Goal: Task Accomplishment & Management: Use online tool/utility

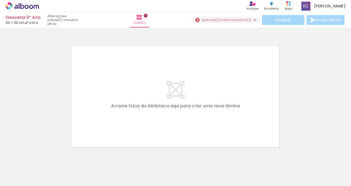
scroll to position [7, 0]
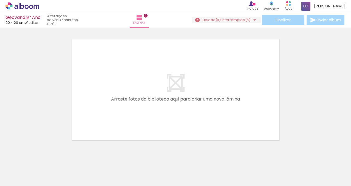
click at [18, 169] on input "Todas as fotos" at bounding box center [15, 169] width 21 height 5
click at [0, 0] on slot "Todas as fotos" at bounding box center [0, 0] width 0 height 0
click at [64, 171] on div at bounding box center [55, 167] width 18 height 27
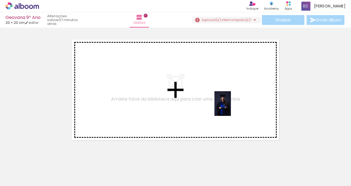
drag, startPoint x: 58, startPoint y: 172, endPoint x: 231, endPoint y: 108, distance: 184.7
click at [231, 108] on quentale-workspace at bounding box center [175, 93] width 351 height 186
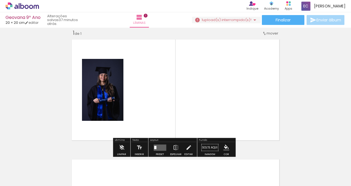
click at [162, 148] on quentale-layouter at bounding box center [160, 148] width 13 height 6
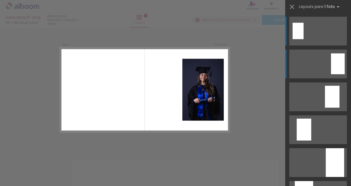
click at [304, 39] on div at bounding box center [298, 31] width 11 height 16
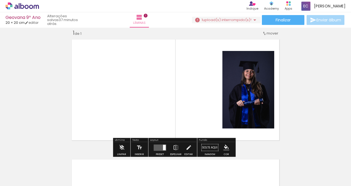
click at [158, 147] on quentale-layouter at bounding box center [160, 148] width 13 height 6
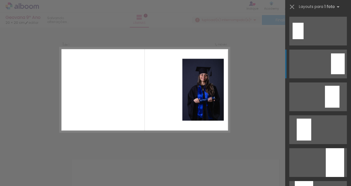
scroll to position [33, 0]
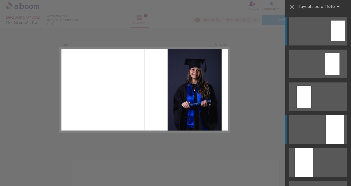
click at [331, 127] on div at bounding box center [335, 130] width 18 height 29
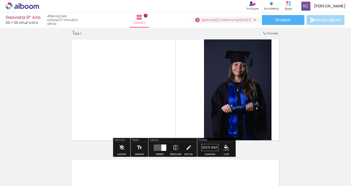
scroll to position [13, 0]
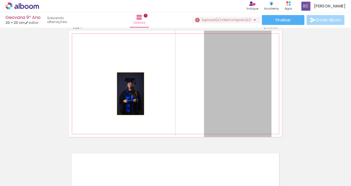
drag, startPoint x: 244, startPoint y: 96, endPoint x: 117, endPoint y: 92, distance: 127.1
click at [117, 92] on quentale-layouter at bounding box center [175, 84] width 213 height 106
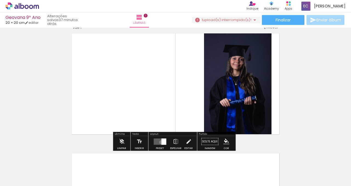
click at [161, 142] on div at bounding box center [163, 142] width 5 height 6
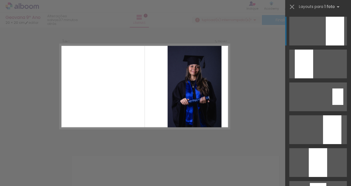
scroll to position [7, 0]
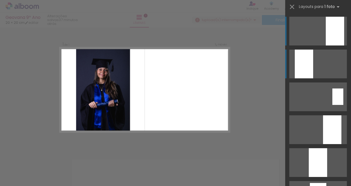
click at [326, 46] on div at bounding box center [335, 31] width 18 height 29
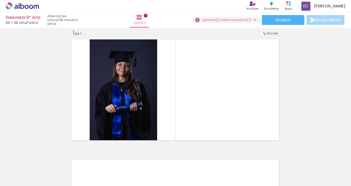
click at [63, 174] on div at bounding box center [55, 168] width 16 height 25
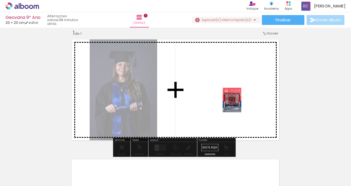
drag, startPoint x: 88, startPoint y: 174, endPoint x: 239, endPoint y: 104, distance: 166.3
click at [239, 104] on quentale-workspace at bounding box center [175, 93] width 351 height 186
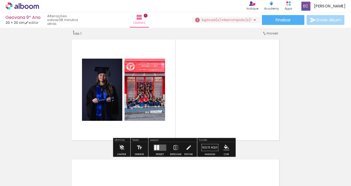
click at [160, 146] on quentale-layouter at bounding box center [160, 148] width 13 height 6
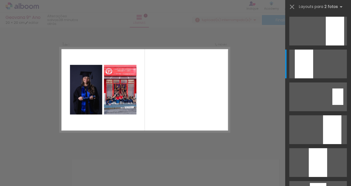
scroll to position [0, 0]
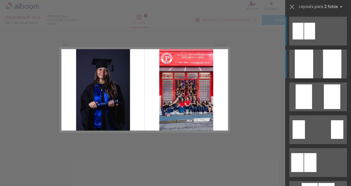
click at [323, 68] on div at bounding box center [332, 64] width 18 height 29
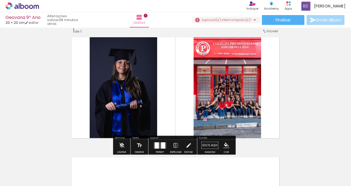
scroll to position [10, 0]
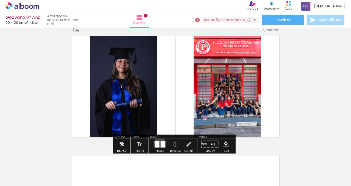
click at [159, 142] on quentale-layouter at bounding box center [160, 144] width 13 height 6
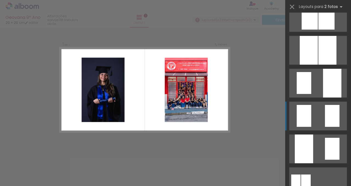
scroll to position [179, 0]
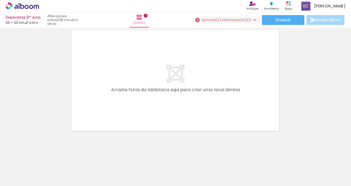
scroll to position [135, 0]
click at [63, 167] on div at bounding box center [55, 168] width 16 height 25
click at [63, 169] on div at bounding box center [55, 168] width 16 height 25
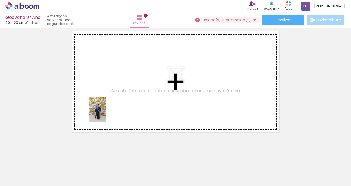
drag, startPoint x: 119, startPoint y: 169, endPoint x: 94, endPoint y: 85, distance: 88.3
click at [94, 85] on quentale-workspace at bounding box center [175, 93] width 351 height 186
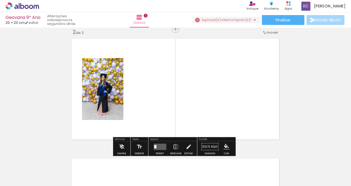
scroll to position [127, 0]
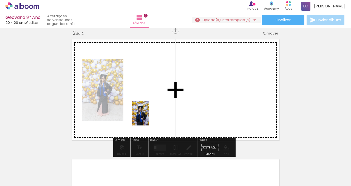
drag, startPoint x: 151, startPoint y: 175, endPoint x: 148, endPoint y: 107, distance: 68.1
click at [148, 107] on quentale-workspace at bounding box center [175, 93] width 351 height 186
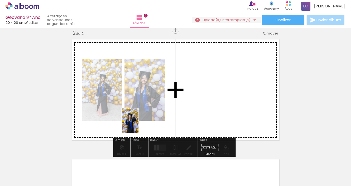
drag, startPoint x: 240, startPoint y: 175, endPoint x: 130, endPoint y: 121, distance: 122.4
click at [130, 121] on quentale-workspace at bounding box center [175, 93] width 351 height 186
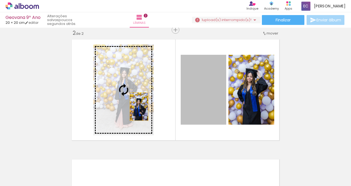
drag, startPoint x: 208, startPoint y: 108, endPoint x: 137, endPoint y: 107, distance: 70.5
click at [0, 0] on slot at bounding box center [0, 0] width 0 height 0
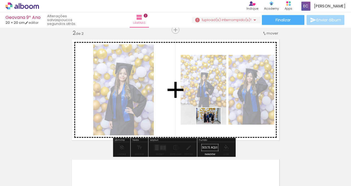
drag, startPoint x: 182, startPoint y: 172, endPoint x: 214, endPoint y: 121, distance: 60.4
click at [214, 121] on quentale-workspace at bounding box center [175, 93] width 351 height 186
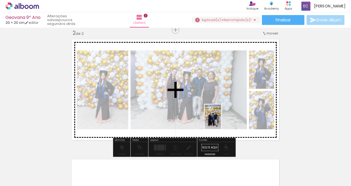
drag, startPoint x: 211, startPoint y: 172, endPoint x: 221, endPoint y: 119, distance: 54.2
click at [221, 119] on quentale-workspace at bounding box center [175, 93] width 351 height 186
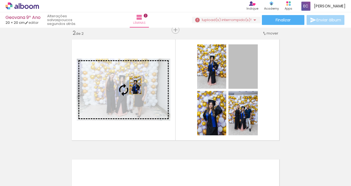
drag, startPoint x: 243, startPoint y: 75, endPoint x: 134, endPoint y: 85, distance: 109.7
click at [0, 0] on slot at bounding box center [0, 0] width 0 height 0
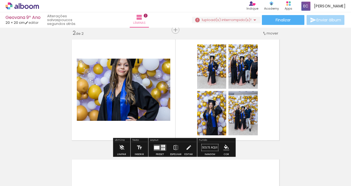
click at [156, 147] on div at bounding box center [156, 148] width 5 height 4
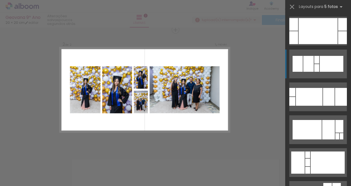
scroll to position [138, 0]
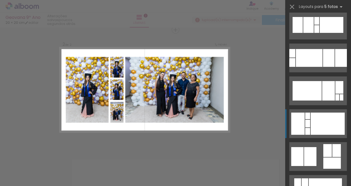
click at [318, 123] on div at bounding box center [328, 124] width 34 height 22
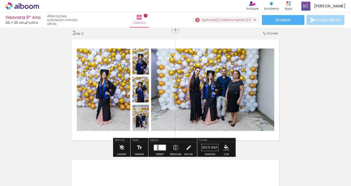
click at [158, 146] on div at bounding box center [158, 145] width 1 height 1
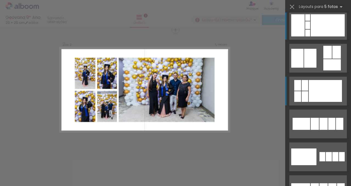
scroll to position [227, 0]
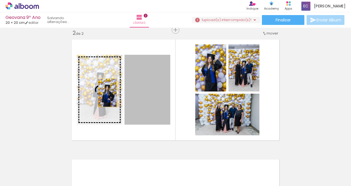
drag, startPoint x: 148, startPoint y: 96, endPoint x: 106, endPoint y: 93, distance: 42.7
click at [0, 0] on slot at bounding box center [0, 0] width 0 height 0
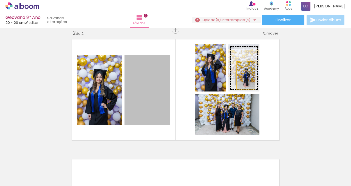
drag, startPoint x: 147, startPoint y: 97, endPoint x: 244, endPoint y: 75, distance: 99.8
click at [0, 0] on slot at bounding box center [0, 0] width 0 height 0
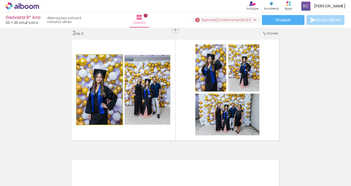
click at [100, 99] on quentale-photo at bounding box center [100, 90] width 46 height 70
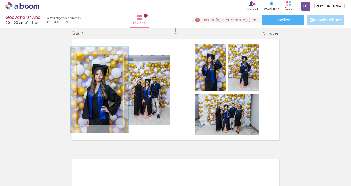
drag, startPoint x: 86, startPoint y: 60, endPoint x: 99, endPoint y: 68, distance: 14.6
type paper-slider "123"
click at [92, 60] on div at bounding box center [94, 60] width 5 height 5
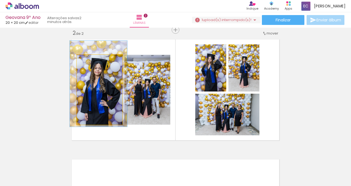
drag, startPoint x: 103, startPoint y: 97, endPoint x: 102, endPoint y: 92, distance: 5.6
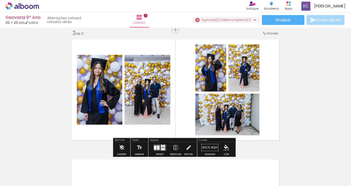
click at [108, 94] on quentale-photo at bounding box center [100, 90] width 46 height 70
click at [101, 91] on quentale-photo at bounding box center [100, 90] width 46 height 70
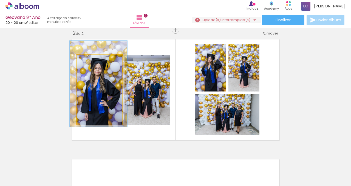
click at [101, 91] on quentale-photo at bounding box center [100, 90] width 46 height 70
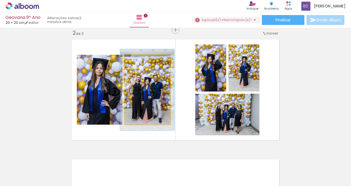
drag, startPoint x: 137, startPoint y: 61, endPoint x: 140, endPoint y: 61, distance: 3.1
type paper-slider "116"
click at [140, 61] on div at bounding box center [140, 60] width 5 height 5
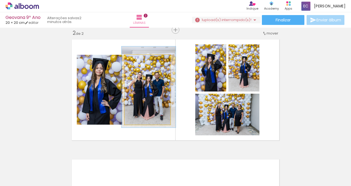
drag, startPoint x: 157, startPoint y: 101, endPoint x: 158, endPoint y: 98, distance: 3.1
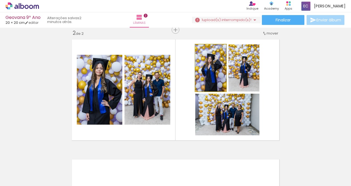
click at [214, 76] on quentale-photo at bounding box center [210, 67] width 31 height 47
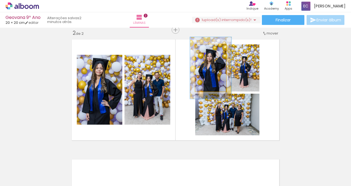
drag, startPoint x: 206, startPoint y: 51, endPoint x: 209, endPoint y: 51, distance: 3.3
type paper-slider "131"
click at [209, 51] on div at bounding box center [210, 50] width 5 height 5
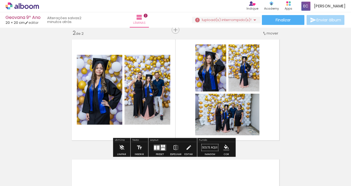
click at [241, 82] on quentale-photo at bounding box center [244, 67] width 31 height 47
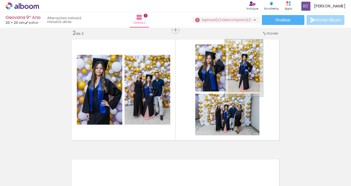
type paper-slider "121"
click at [240, 50] on div at bounding box center [242, 50] width 5 height 5
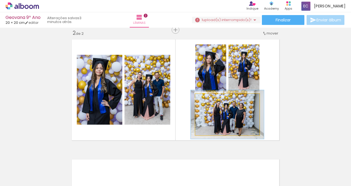
type paper-slider "114"
click at [210, 100] on div at bounding box center [211, 99] width 5 height 5
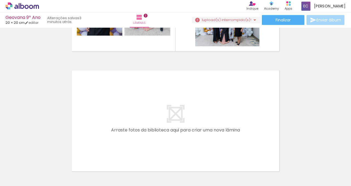
scroll to position [258, 0]
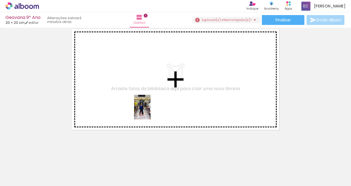
drag, startPoint x: 296, startPoint y: 169, endPoint x: 147, endPoint y: 110, distance: 160.8
click at [147, 110] on quentale-workspace at bounding box center [175, 93] width 351 height 186
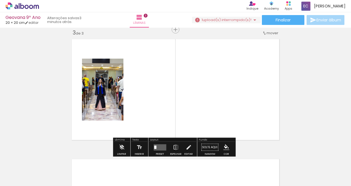
scroll to position [247, 0]
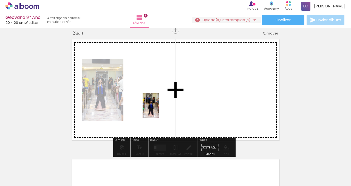
drag, startPoint x: 274, startPoint y: 172, endPoint x: 159, endPoint y: 110, distance: 131.0
click at [159, 110] on quentale-workspace at bounding box center [175, 93] width 351 height 186
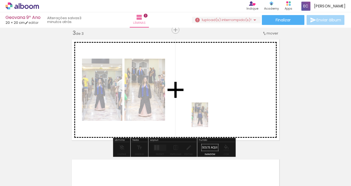
drag, startPoint x: 277, startPoint y: 175, endPoint x: 208, endPoint y: 119, distance: 88.2
click at [208, 119] on quentale-workspace at bounding box center [175, 93] width 351 height 186
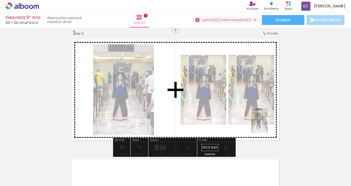
drag, startPoint x: 305, startPoint y: 175, endPoint x: 265, endPoint y: 119, distance: 68.1
click at [265, 119] on quentale-workspace at bounding box center [175, 93] width 351 height 186
